Goal: Information Seeking & Learning: Learn about a topic

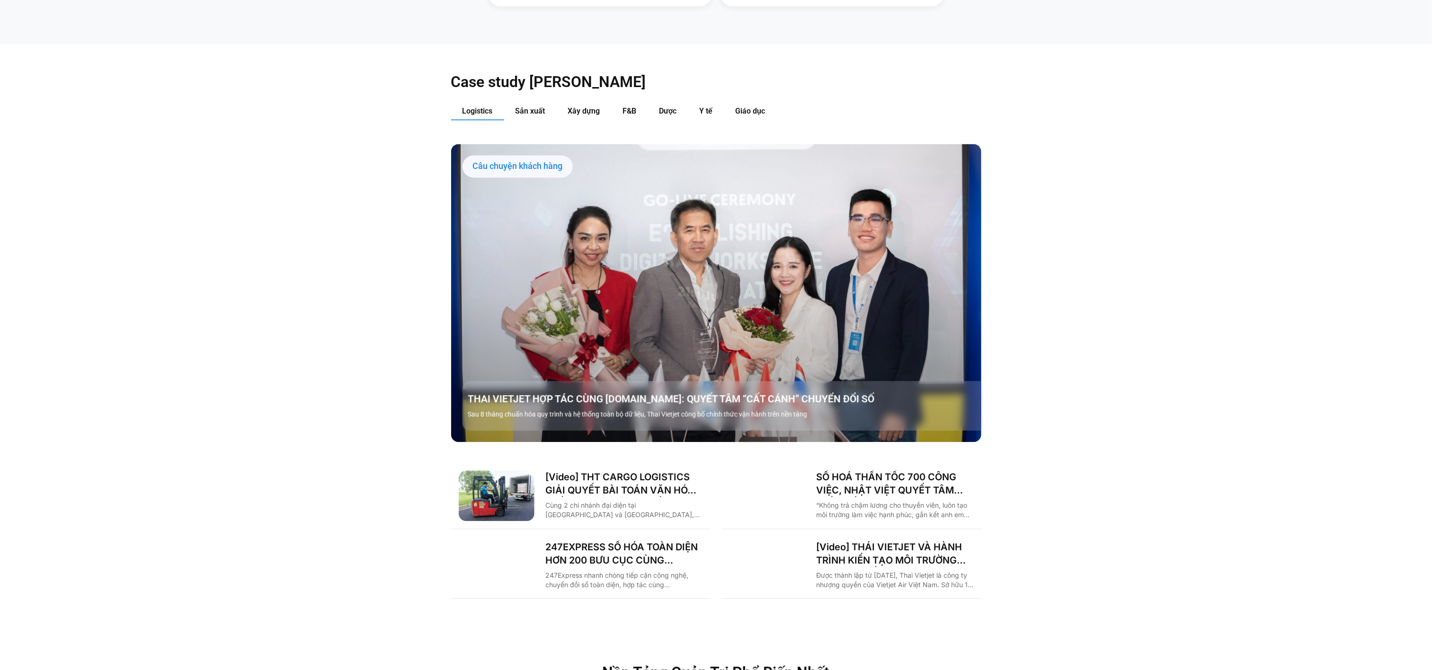
scroll to position [1275, 0]
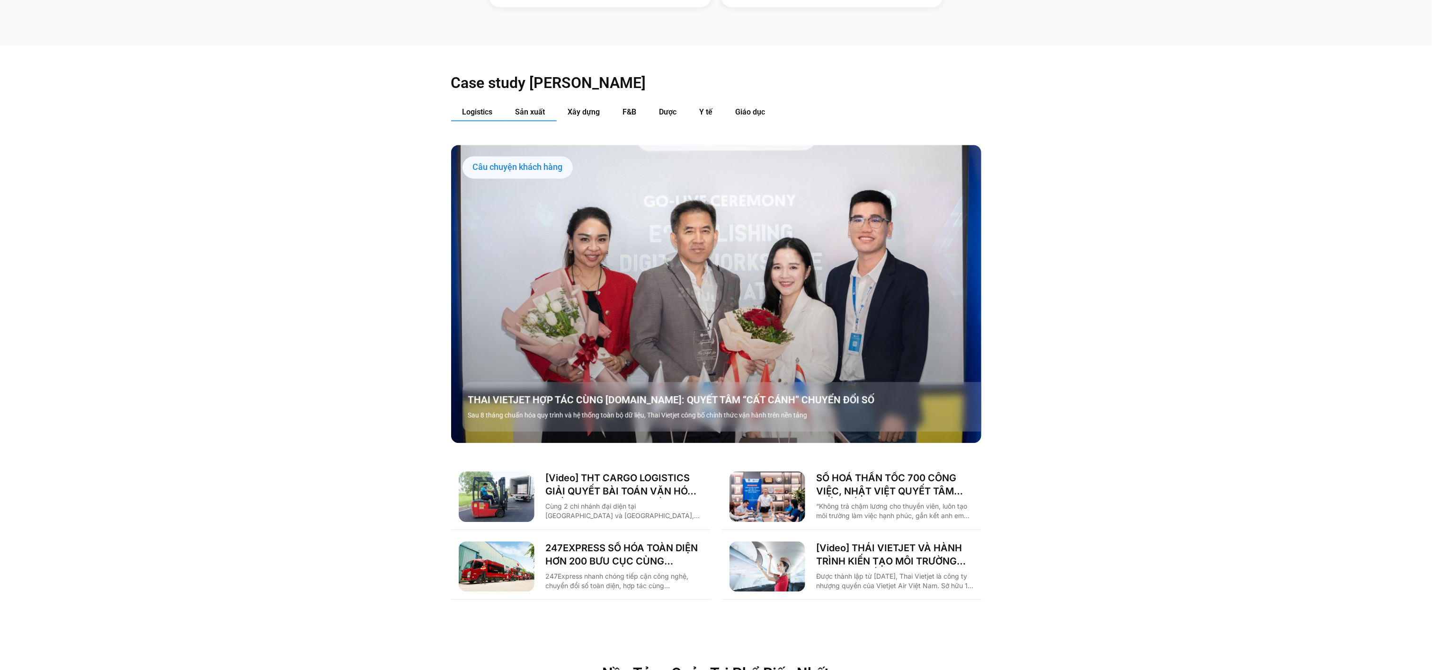
click at [536, 107] on span "Sản xuất" at bounding box center [530, 111] width 30 height 9
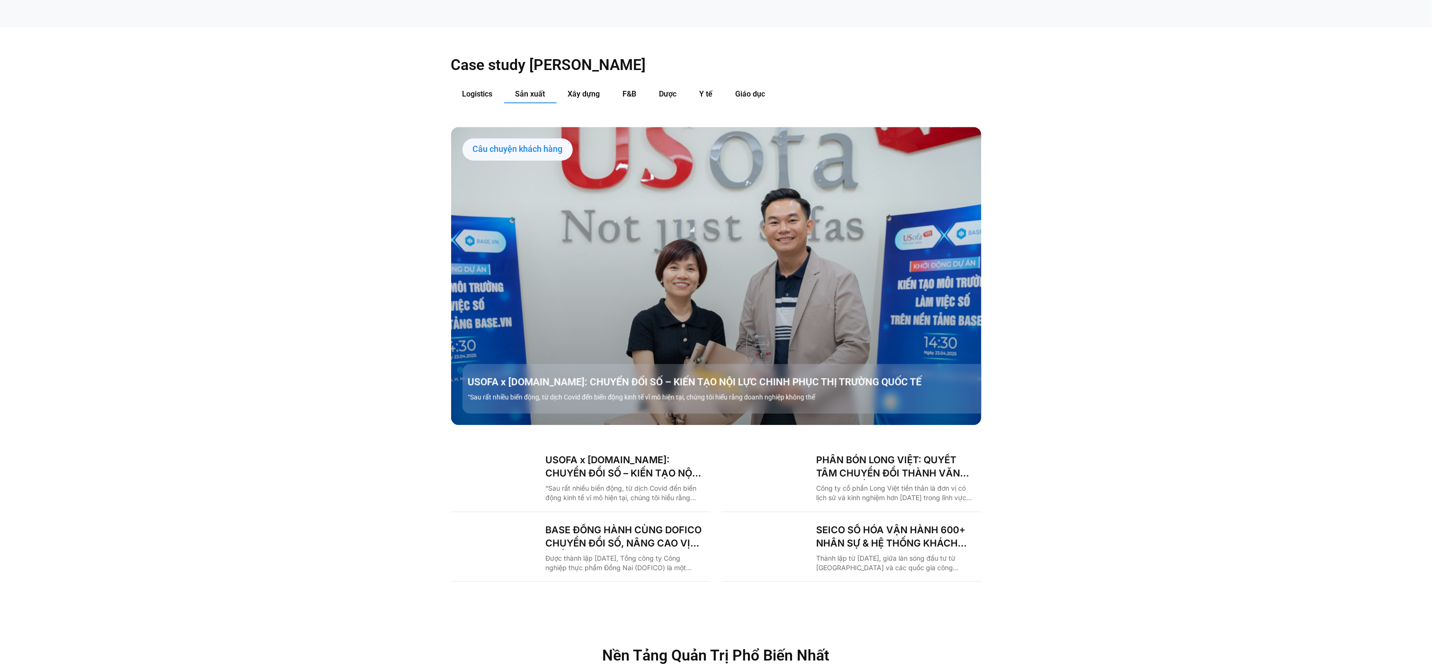
scroll to position [1293, 0]
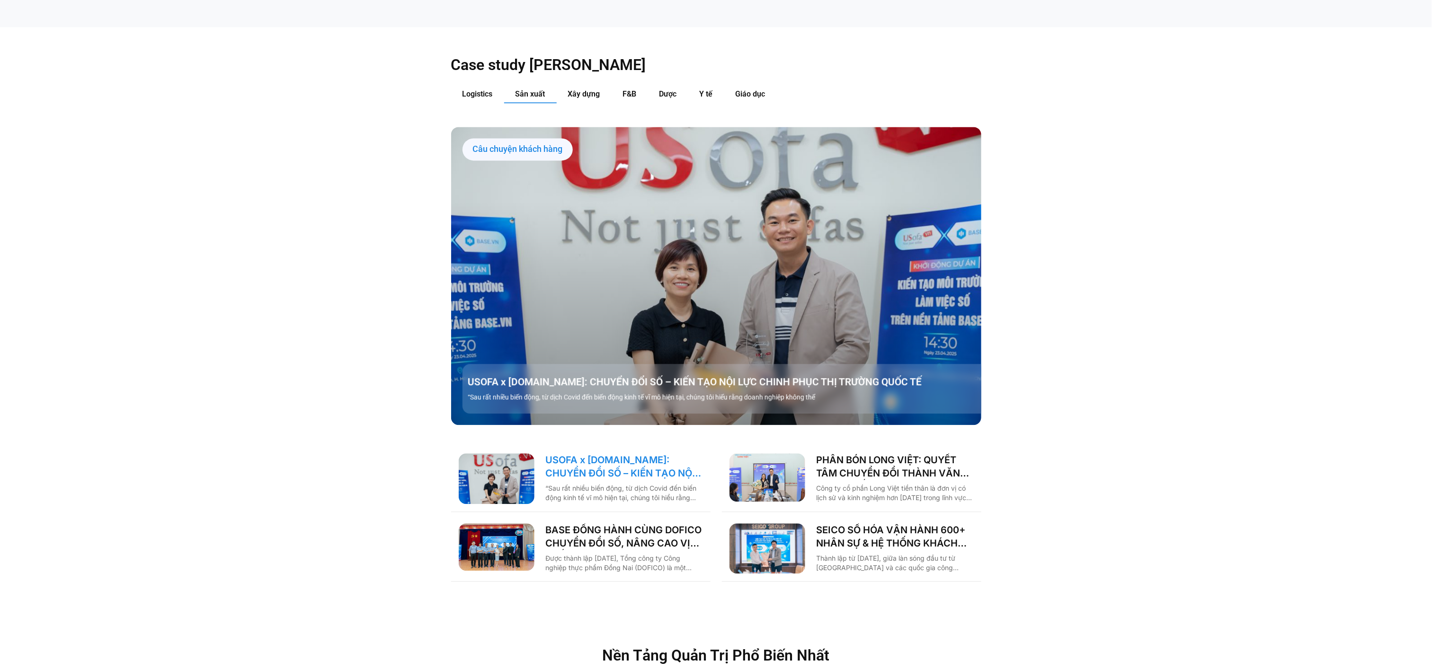
click at [602, 453] on link "USOFA x BASE.VN: CHUYỂN ĐỔI SỐ – KIẾN TẠO NỘI LỰC CHINH PHỤC THỊ TRƯỜNG QUỐC TẾ" at bounding box center [624, 466] width 157 height 27
click at [849, 453] on link "PHÂN BÓN LONG VIỆT: QUYẾT TÂM CHUYỂN ĐỔI THÀNH VĂN PHÒNG SỐ, GIẢM CÁC THỦ TỤC G…" at bounding box center [894, 466] width 157 height 27
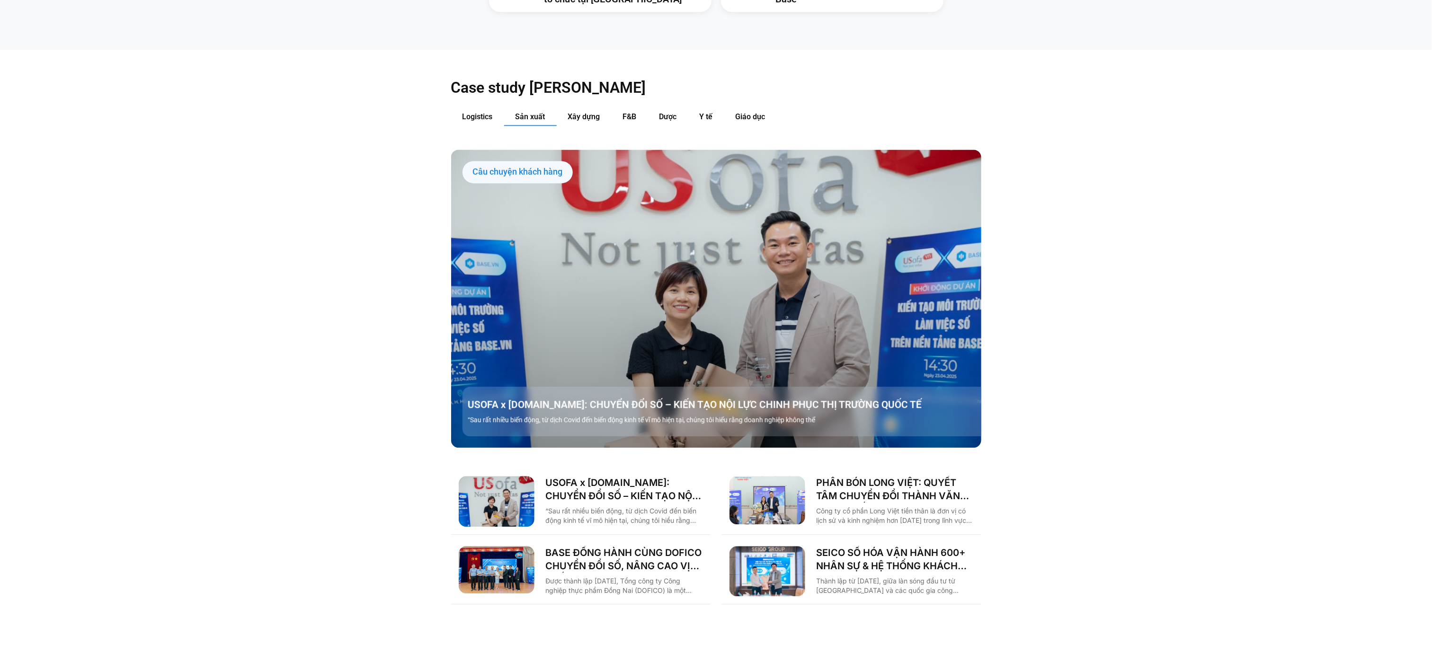
scroll to position [1269, 0]
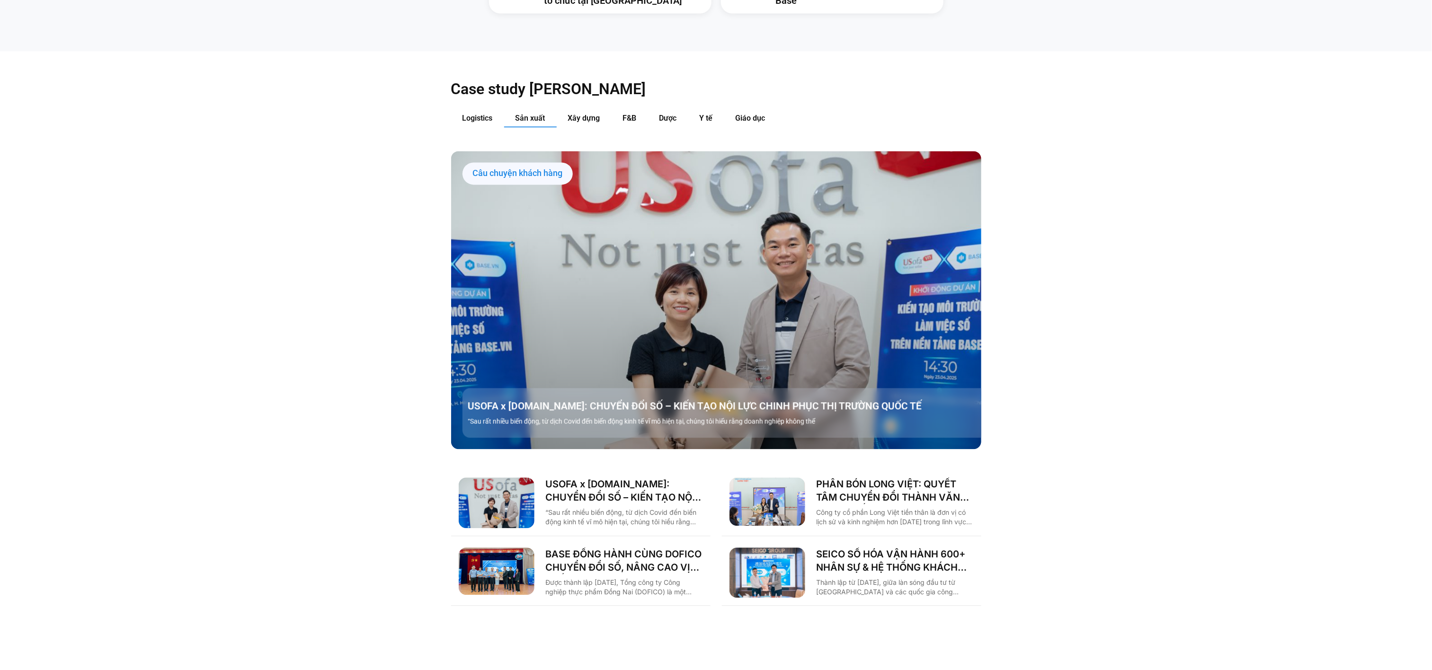
click at [629, 602] on div "Case study theo Ngành Logistics Sản xuất Xây dựng F&B Dược Y tế Giáo dục Câu ch…" at bounding box center [716, 343] width 530 height 584
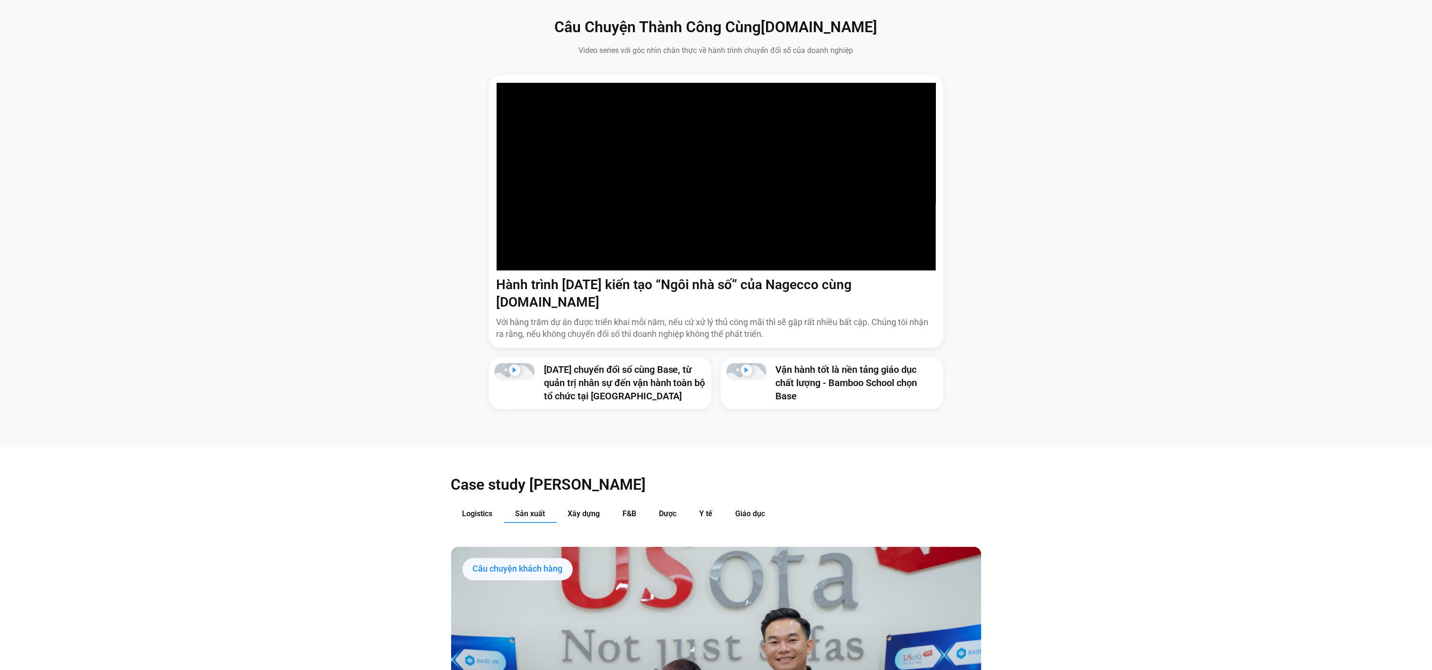
scroll to position [735, 0]
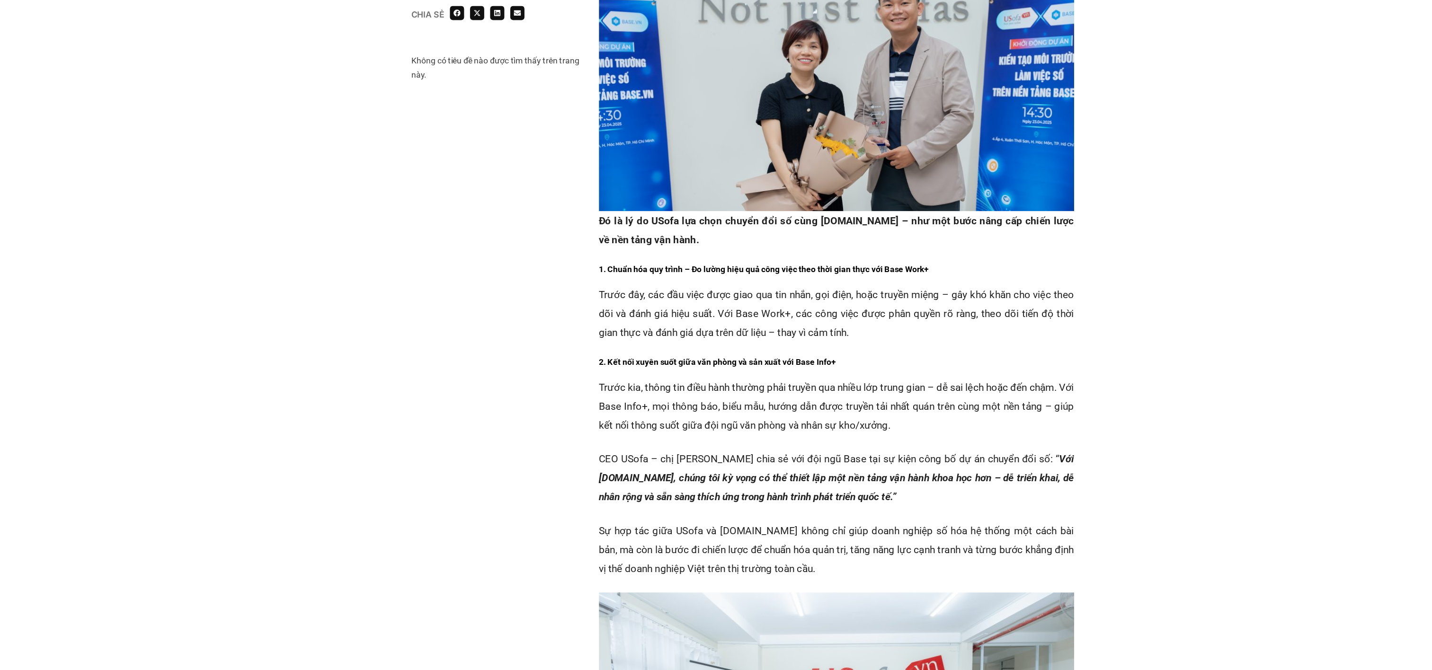
scroll to position [1212, 0]
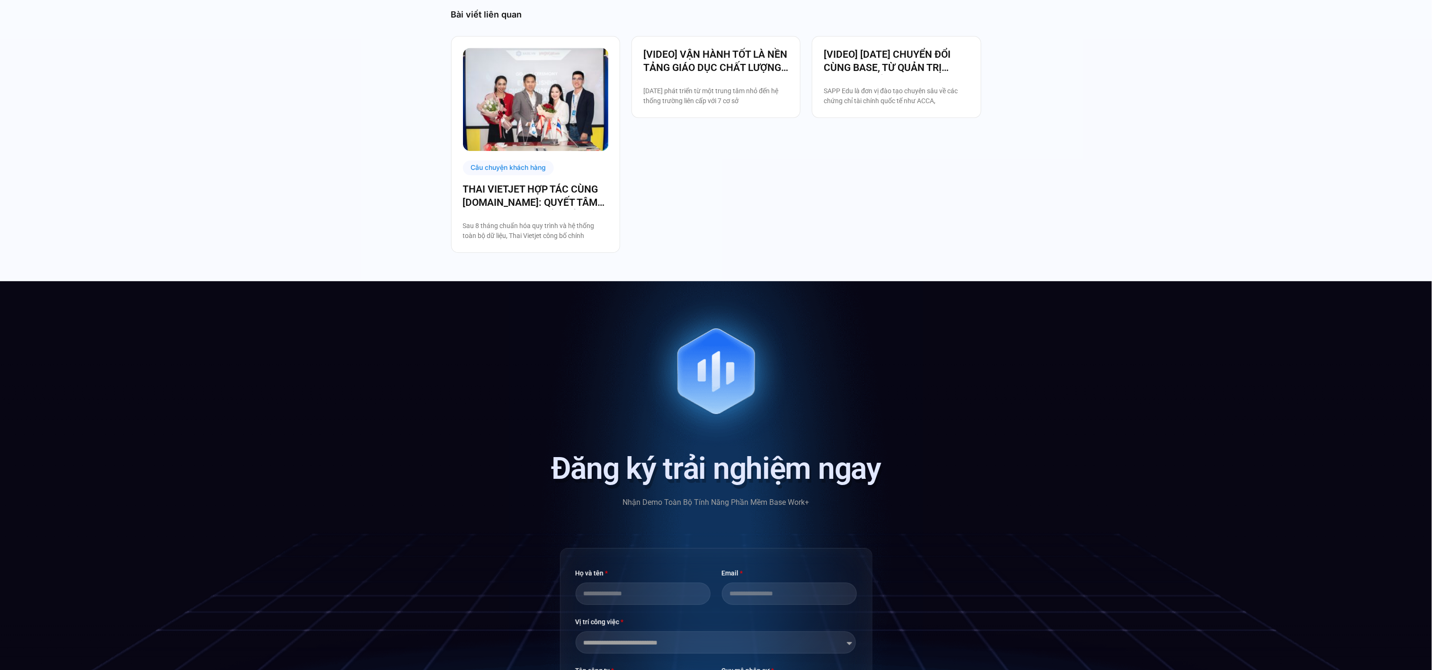
scroll to position [1524, 0]
